Goal: Information Seeking & Learning: Understand process/instructions

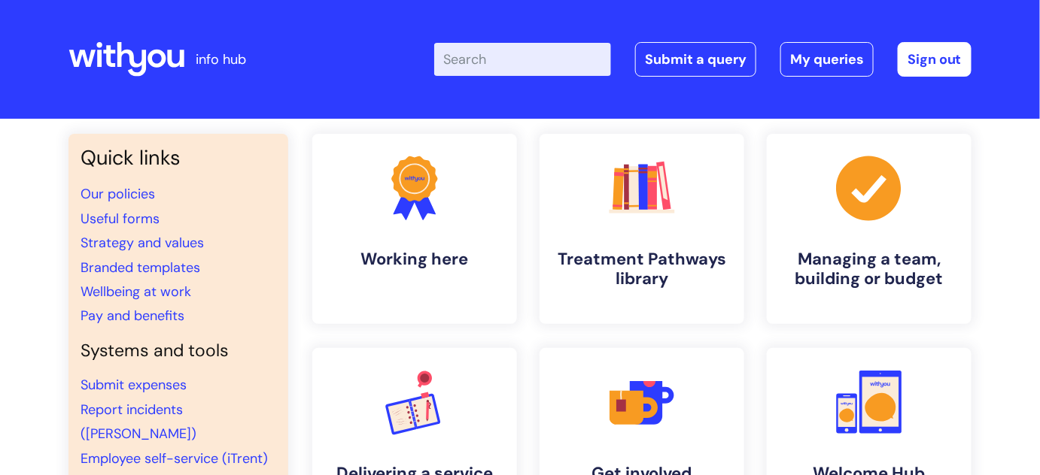
click at [532, 62] on input "Enter your search term here..." at bounding box center [522, 59] width 177 height 33
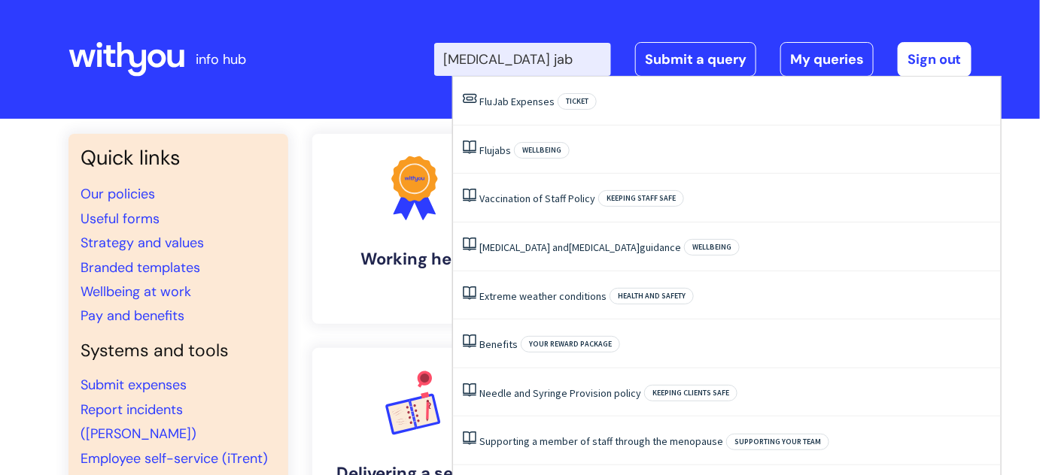
type input "[MEDICAL_DATA] jab"
click button "Search" at bounding box center [0, 0] width 0 height 0
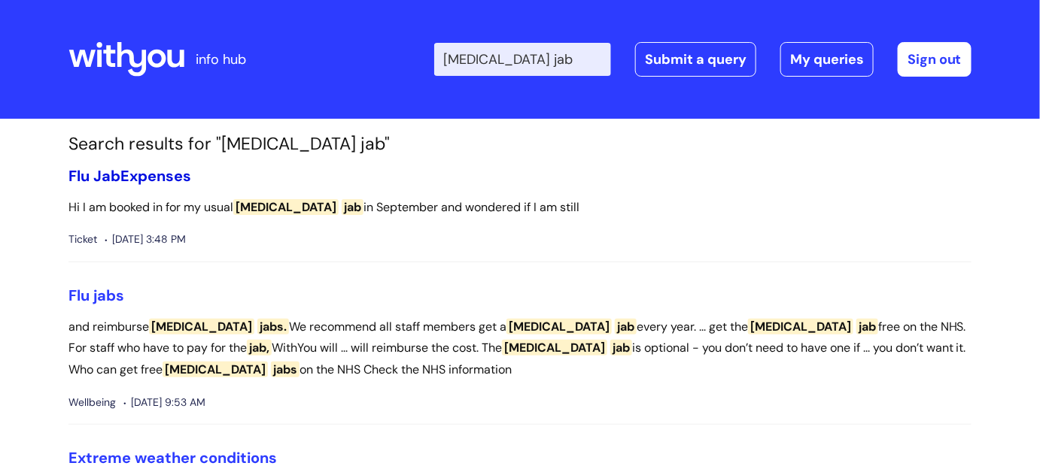
click at [156, 169] on link "[MEDICAL_DATA] Jab Expenses" at bounding box center [129, 176] width 123 height 20
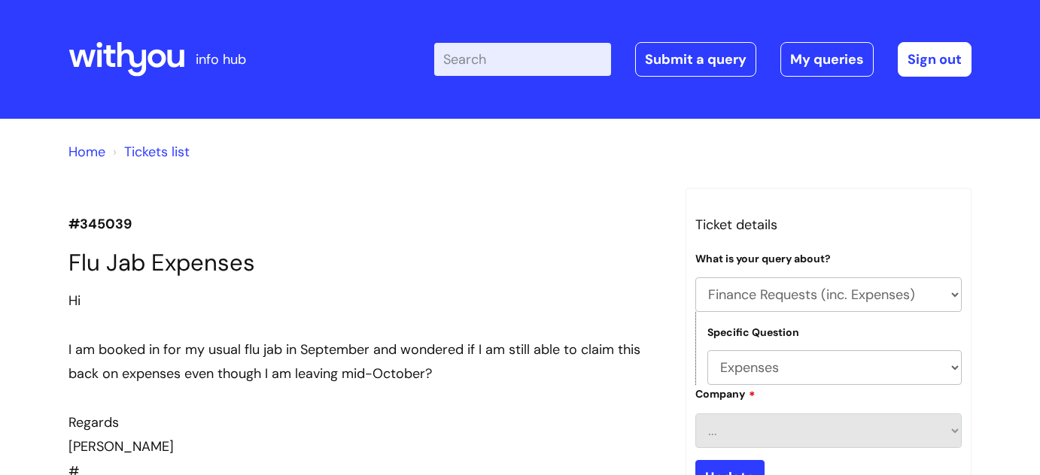
select select "Finance Requests (inc. Expenses)"
select select "Expenses"
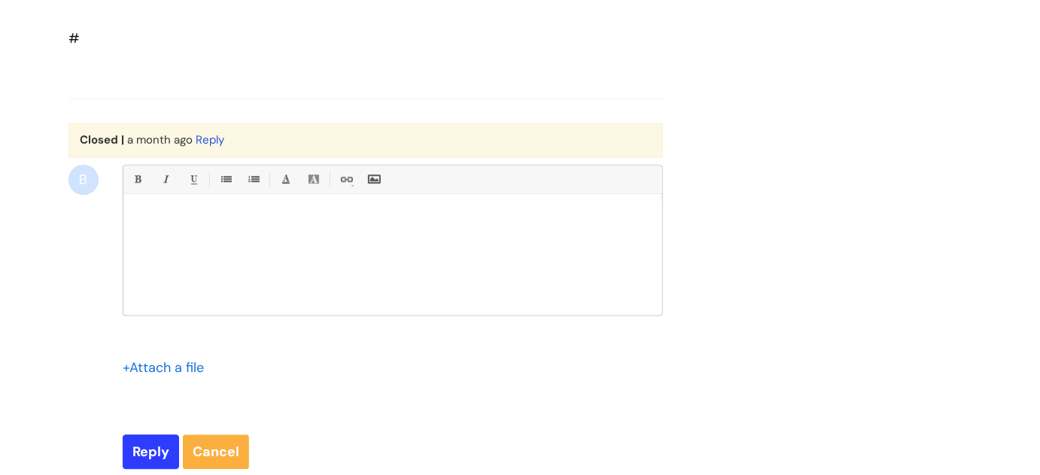
click at [169, 157] on div "Closed | a month ago Reply" at bounding box center [365, 140] width 594 height 34
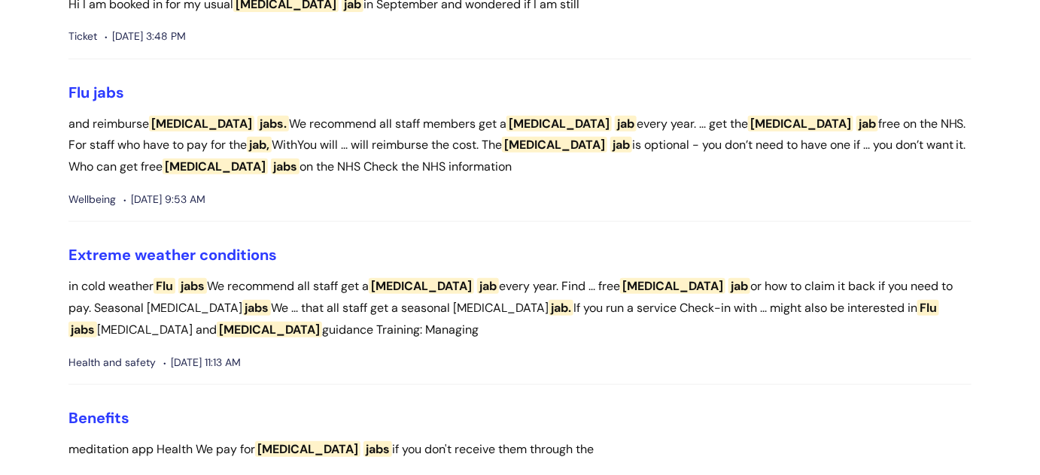
scroll to position [205, 0]
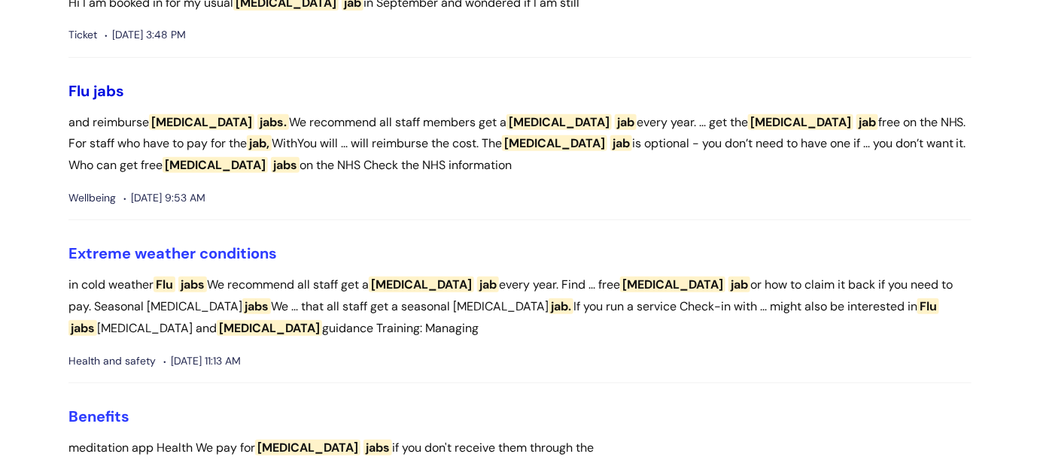
click at [102, 93] on span "jabs" at bounding box center [108, 91] width 31 height 20
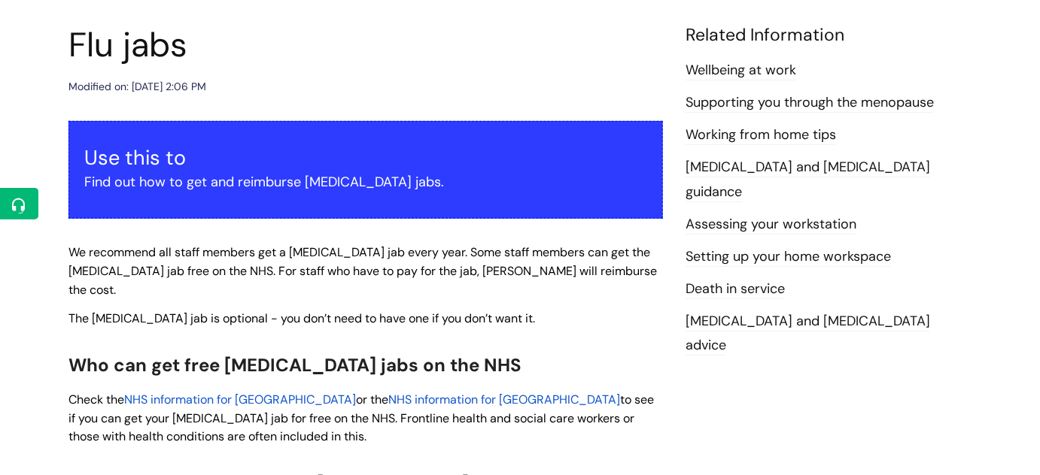
scroll to position [342, 0]
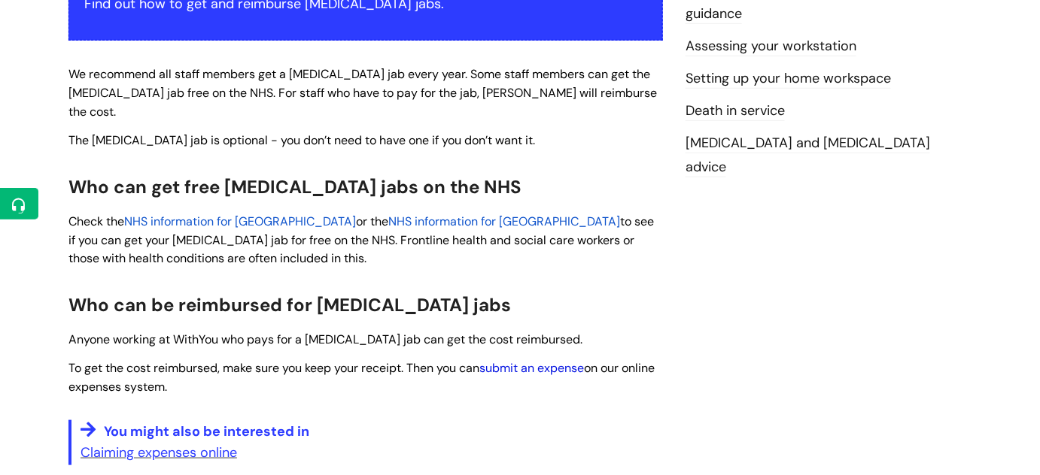
click at [577, 360] on link "submit an expense" at bounding box center [531, 368] width 105 height 16
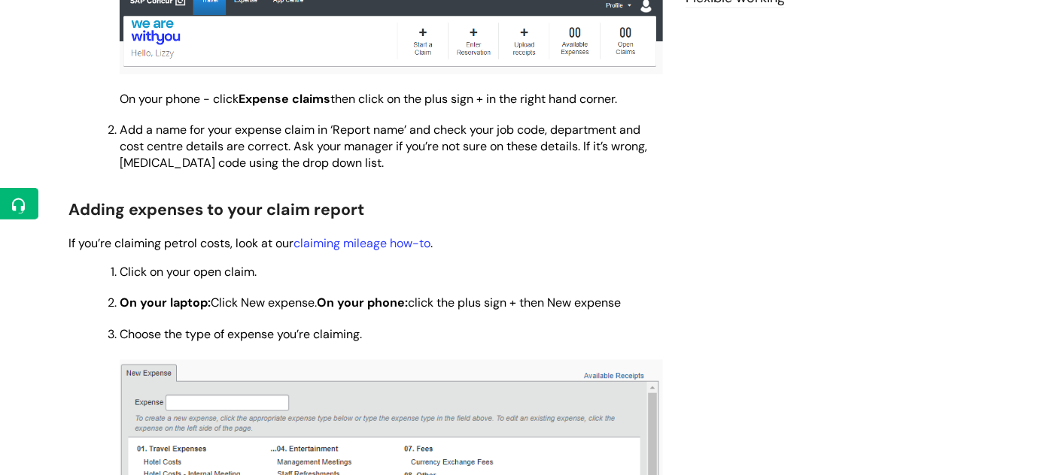
scroll to position [684, 0]
